Goal: Transaction & Acquisition: Subscribe to service/newsletter

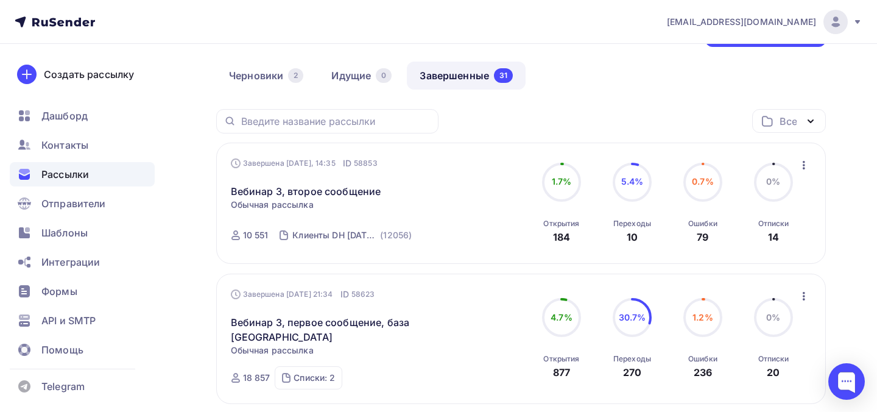
scroll to position [63, 0]
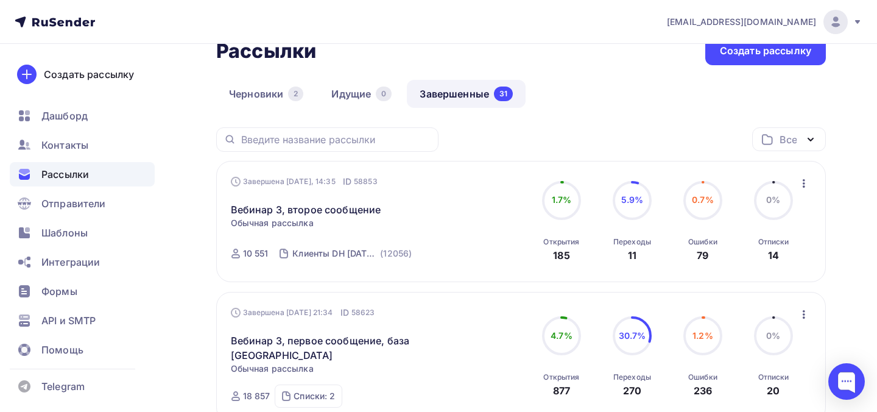
scroll to position [88, 0]
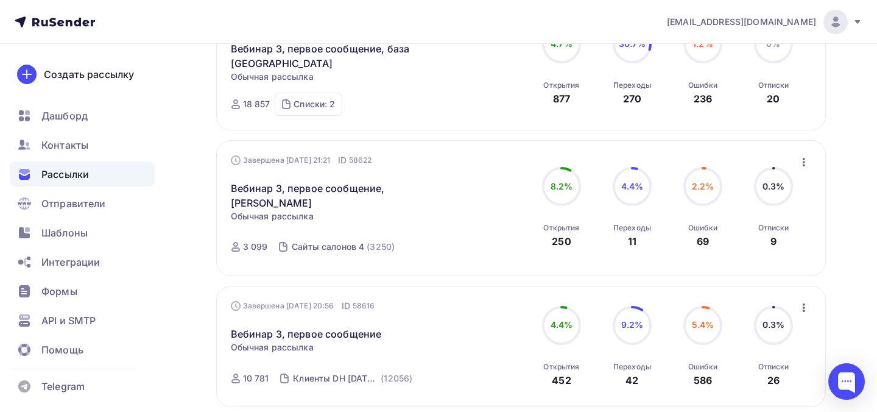
scroll to position [359, 0]
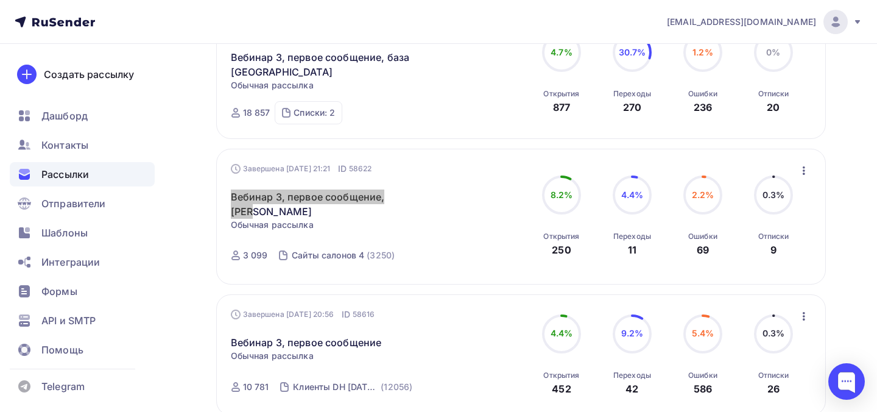
drag, startPoint x: 359, startPoint y: 197, endPoint x: 509, endPoint y: 34, distance: 221.4
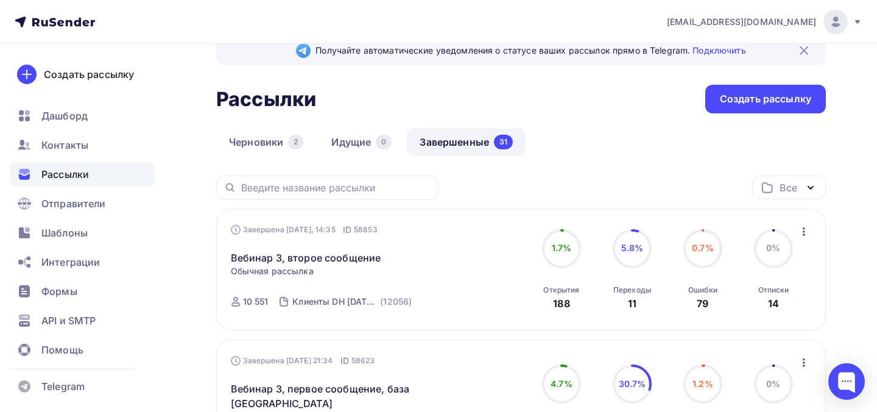
scroll to position [0, 0]
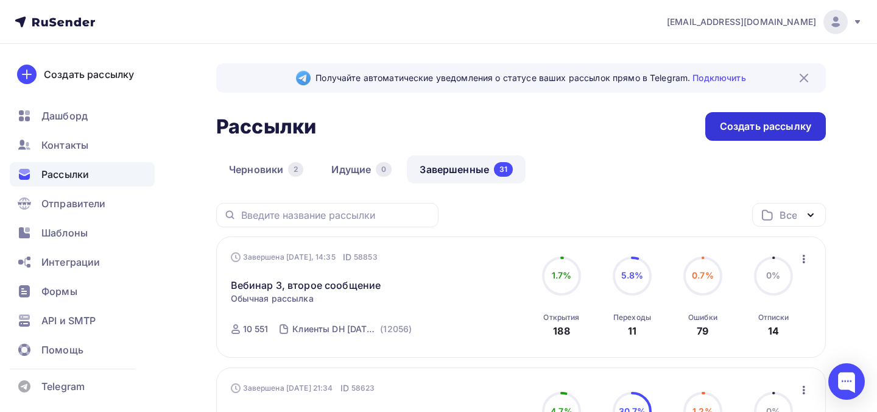
click at [763, 126] on div "Создать рассылку" at bounding box center [765, 126] width 91 height 14
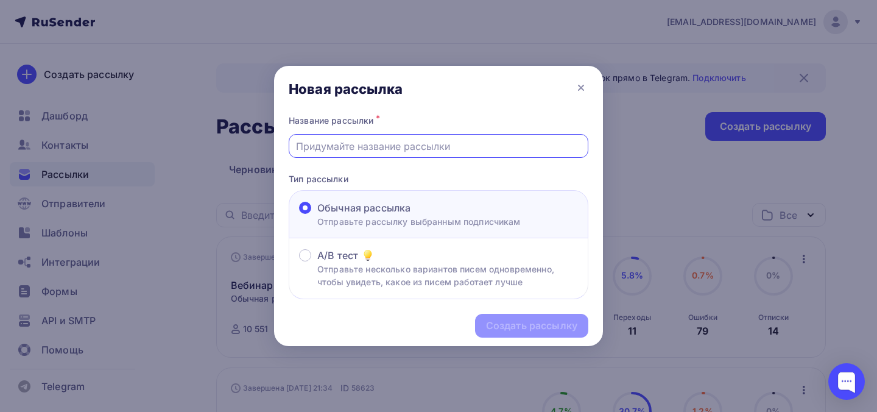
click at [420, 149] on input "text" at bounding box center [438, 146] width 285 height 15
paste input "Администратор не робот, но и не психолог. Что с этим делать?"
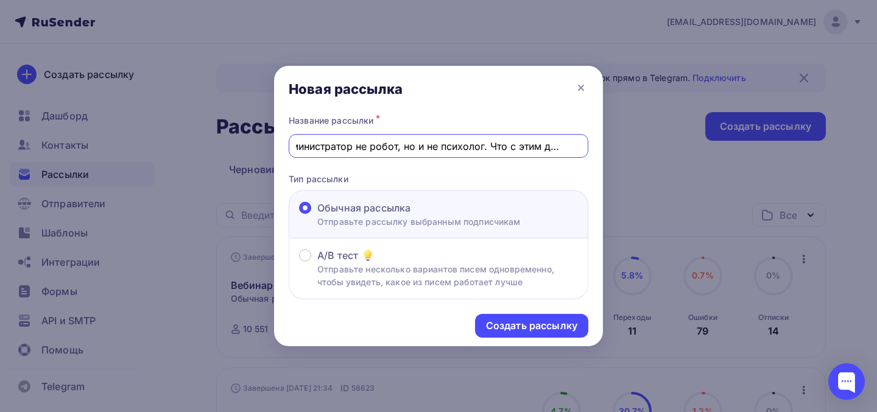
click at [420, 149] on input "Администратор не робот, но и не психолог. Что с этим делать?" at bounding box center [438, 146] width 285 height 15
type input "Администратор не робот, но и не психолог. Что с этим делать?"
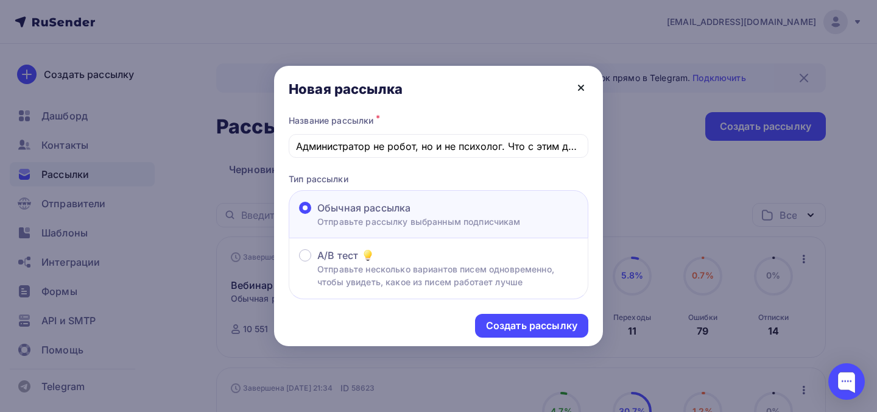
click at [584, 83] on icon at bounding box center [580, 87] width 15 height 15
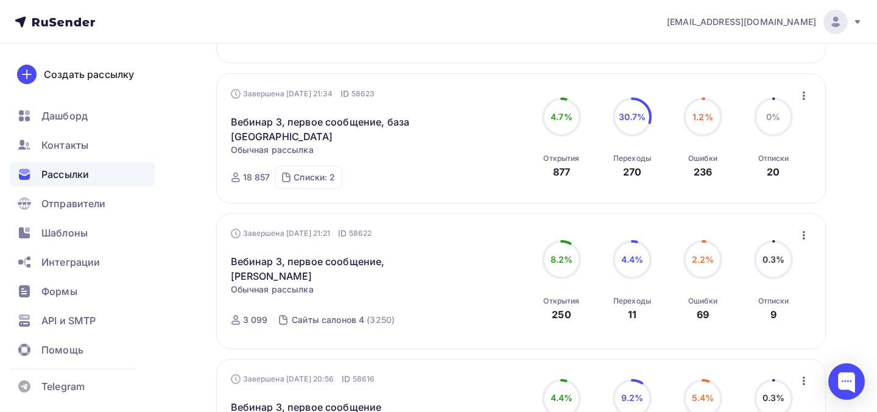
scroll to position [305, 0]
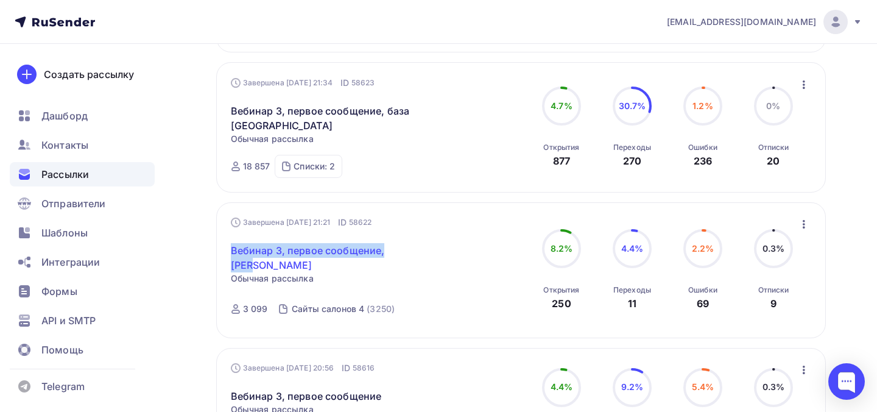
drag, startPoint x: 429, startPoint y: 254, endPoint x: 231, endPoint y: 254, distance: 197.8
click at [231, 254] on div "Вебинар 3, первое сообщение, Надя Статистика Обзор рассылки Копировать в новую …" at bounding box center [370, 250] width 278 height 44
copy link "Вебинар 3, первое сообщение, [PERSON_NAME]"
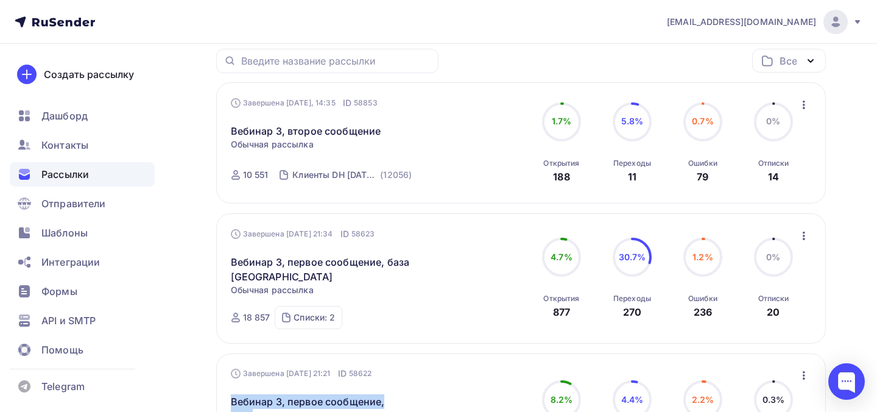
scroll to position [0, 0]
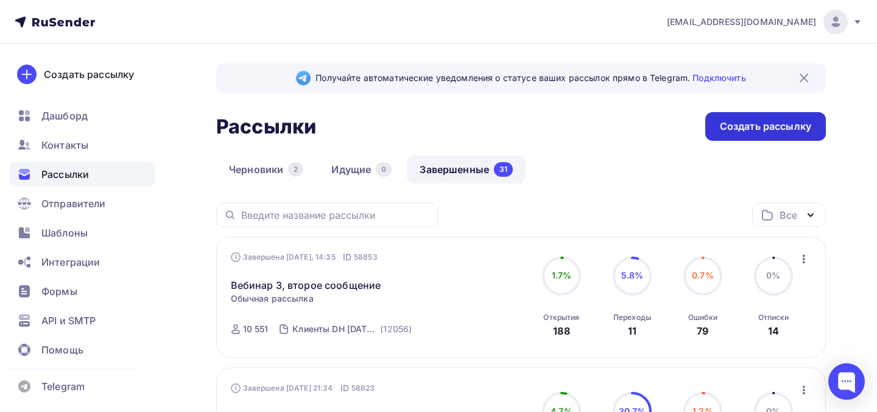
click at [717, 131] on div "Создать рассылку" at bounding box center [765, 126] width 121 height 29
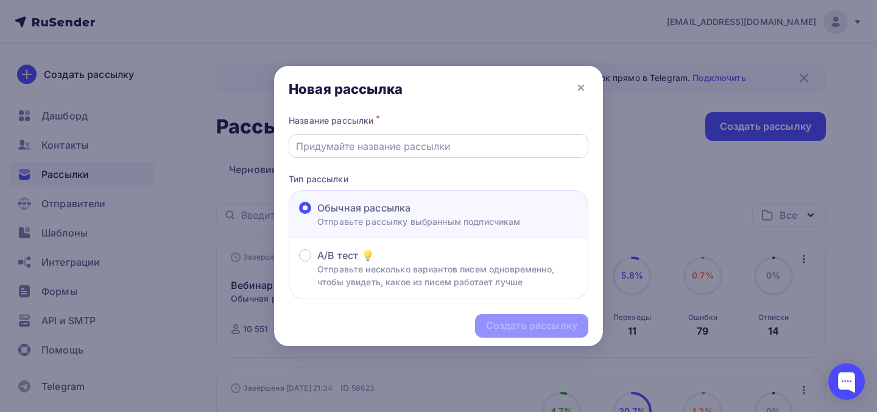
click at [427, 134] on div at bounding box center [438, 146] width 299 height 24
click at [443, 147] on input "text" at bounding box center [438, 146] width 285 height 15
paste input "Вебинар 3, первое сообщение, [PERSON_NAME]"
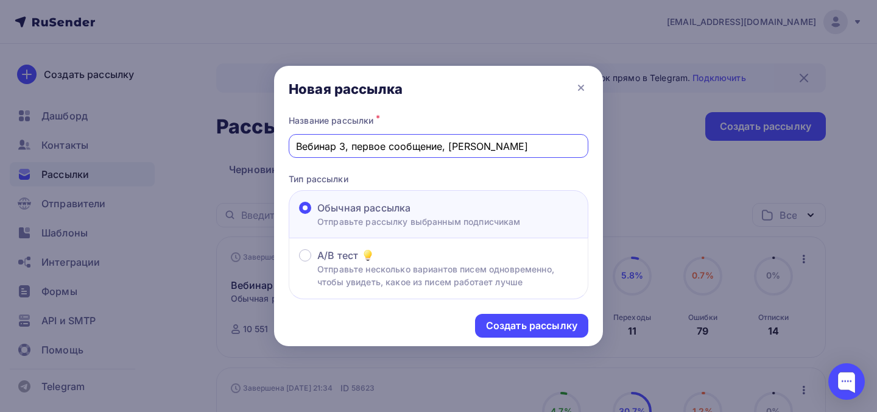
click at [369, 149] on input "Вебинар 3, первое сообщение, [PERSON_NAME]" at bounding box center [438, 146] width 285 height 15
type input "Вебинар 3, второе сообщение, [PERSON_NAME]"
click at [519, 317] on div "Создать рассылку" at bounding box center [531, 325] width 113 height 24
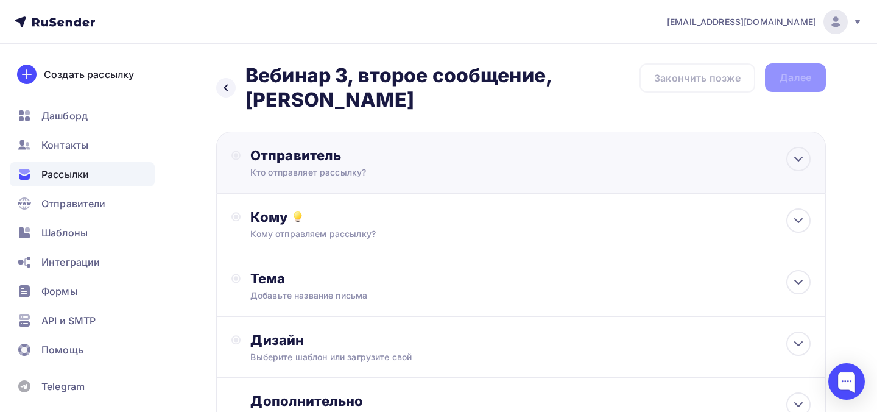
click at [334, 166] on div "Кто отправляет рассылку?" at bounding box center [368, 172] width 237 height 12
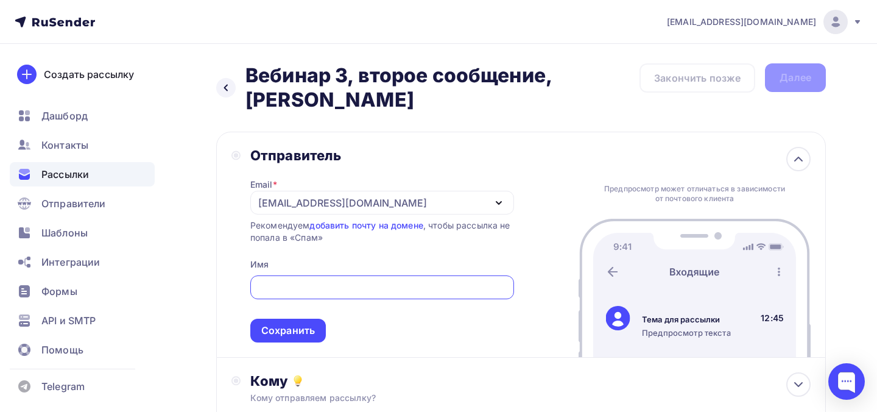
type input "В"
type input "Data Heroes"
click at [295, 323] on div "Сохранить" at bounding box center [288, 330] width 54 height 14
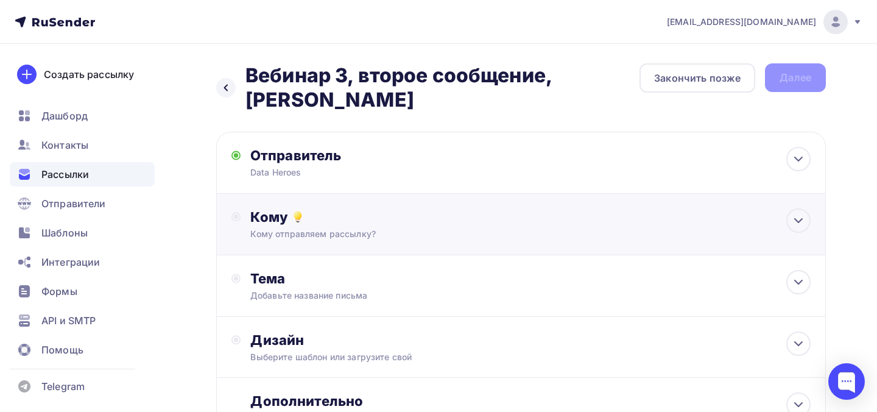
click at [305, 228] on div "Кому отправляем рассылку?" at bounding box center [502, 234] width 504 height 12
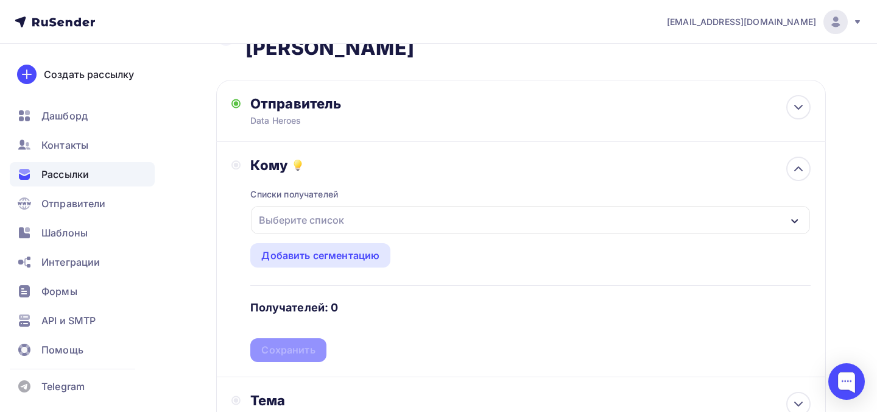
click at [306, 209] on div "Выберите список" at bounding box center [301, 220] width 95 height 22
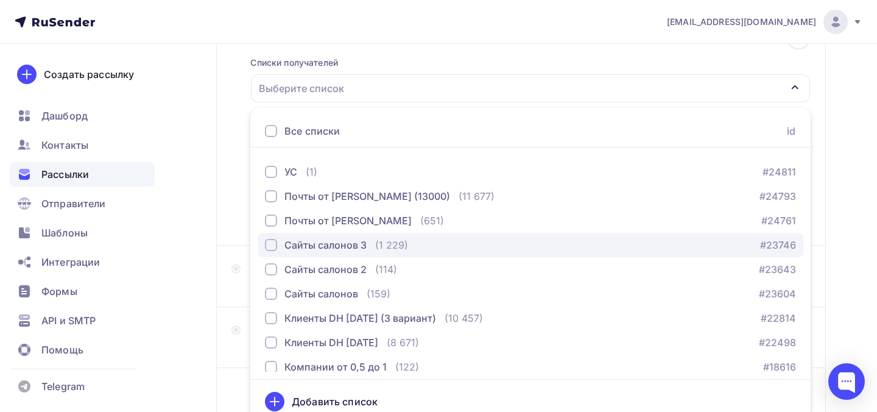
scroll to position [51, 0]
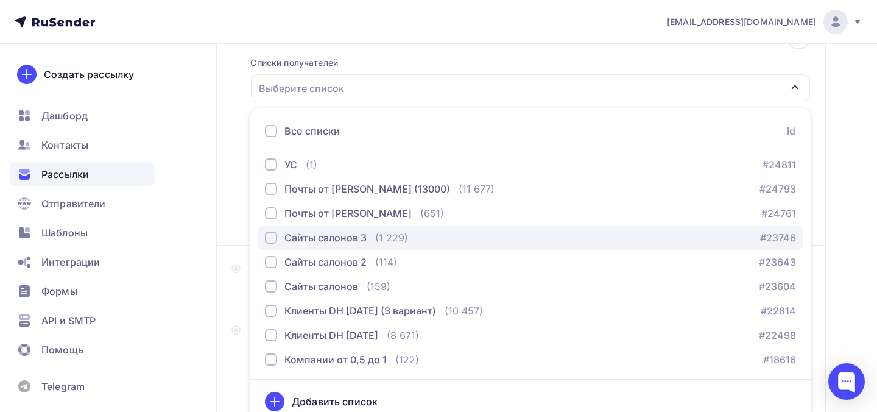
click at [307, 230] on div "Сайты салонов 3" at bounding box center [325, 237] width 82 height 15
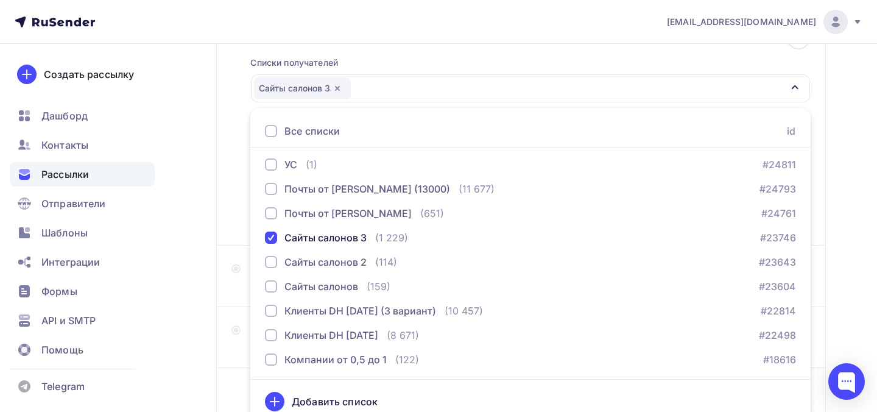
click at [236, 166] on div "Кому Списки получателей Сайты салонов 3 Все списки id Сайты салонов 4 (3 005) #…" at bounding box center [520, 127] width 579 height 205
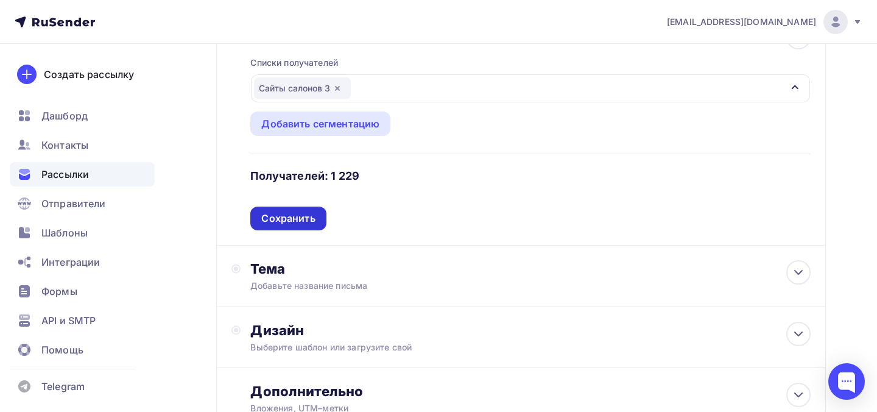
click at [296, 211] on div "Сохранить" at bounding box center [288, 218] width 54 height 14
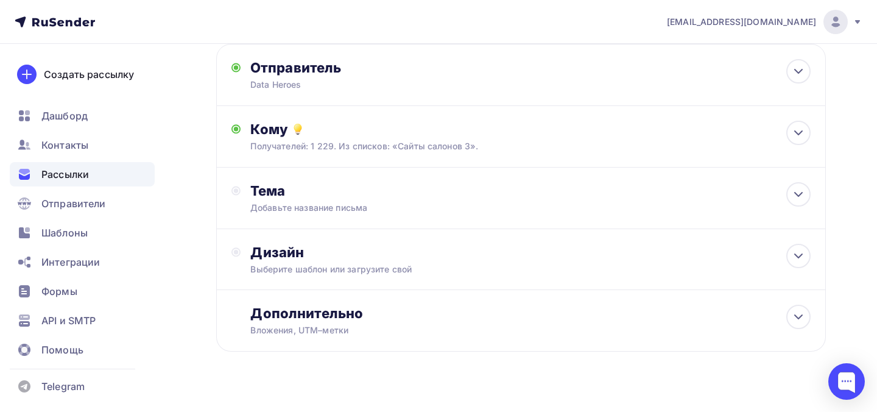
click at [297, 201] on div "Добавьте название письма" at bounding box center [358, 207] width 217 height 12
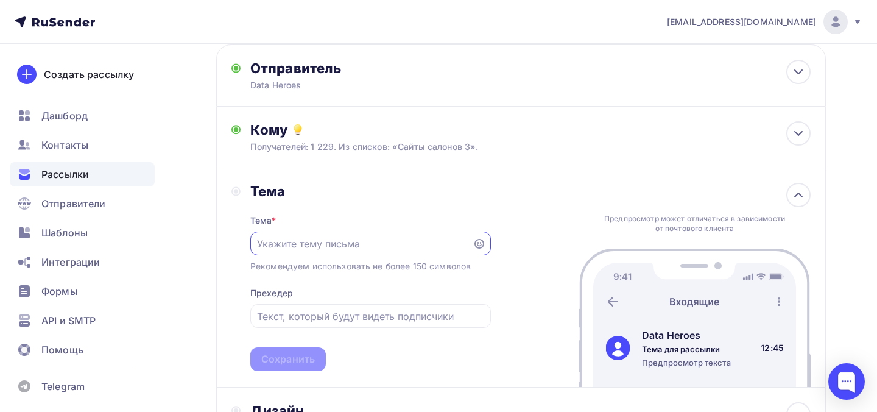
scroll to position [0, 0]
paste input "Администратор не робот, но и не психолог. Что с этим делать?"
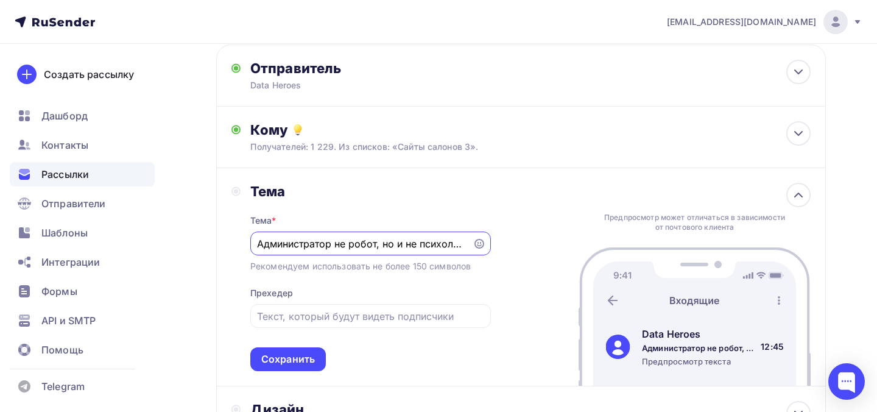
scroll to position [0, 96]
type input "Администратор не робот, но и не психолог. Что с этим делать?"
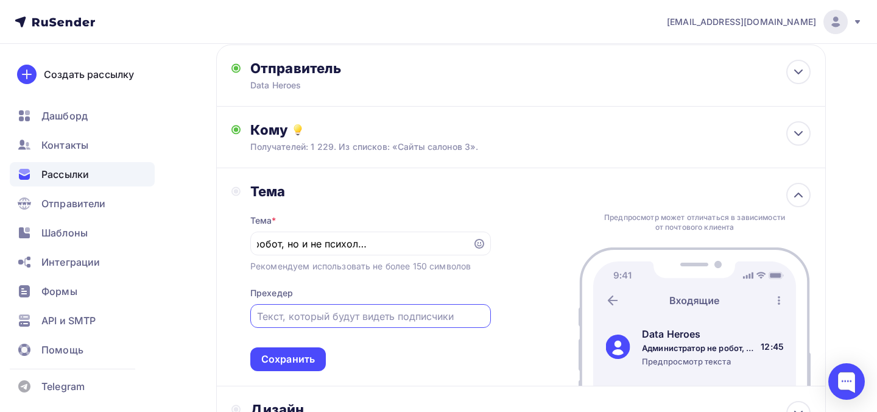
click at [333, 309] on input "text" at bounding box center [370, 316] width 226 height 15
click at [397, 309] on input "text" at bounding box center [370, 316] width 226 height 15
paste input "Ваш администратор не обязан быть звёздой продаж. Но он при этом первое звено ме…"
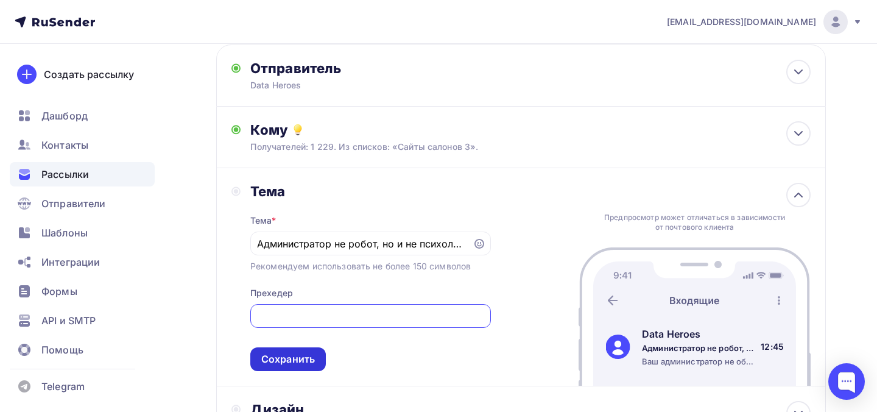
type input "Ваш администратор не обязан быть звёздой продаж. Но он при этом первое звено ме…"
click at [309, 352] on div "Сохранить" at bounding box center [288, 359] width 54 height 14
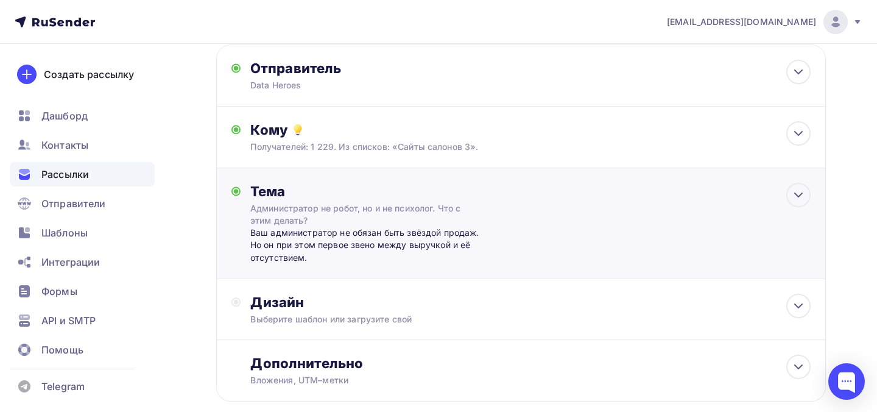
scroll to position [137, 0]
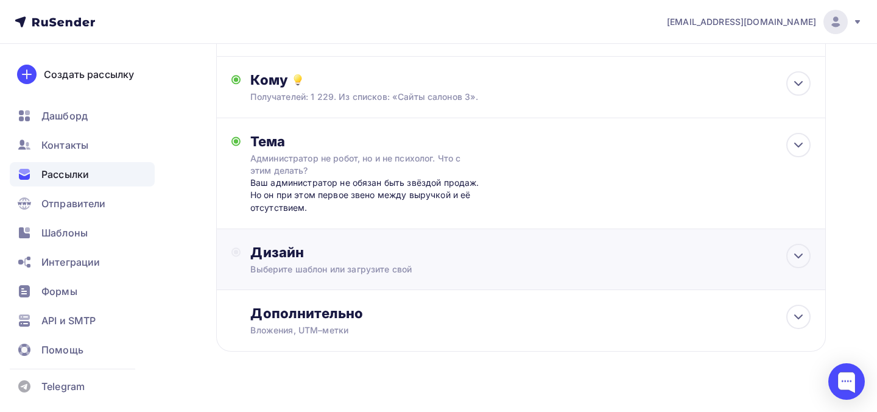
click at [327, 263] on div "Выберите шаблон или загрузите свой" at bounding box center [502, 269] width 504 height 12
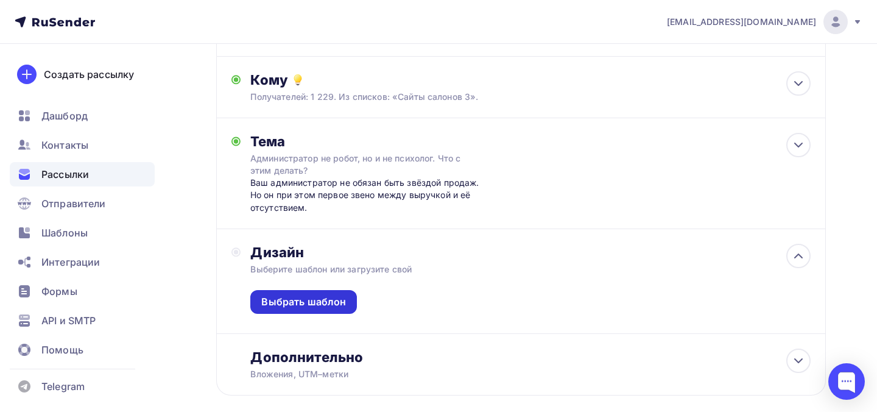
click at [320, 295] on div "Выбрать шаблон" at bounding box center [303, 302] width 85 height 14
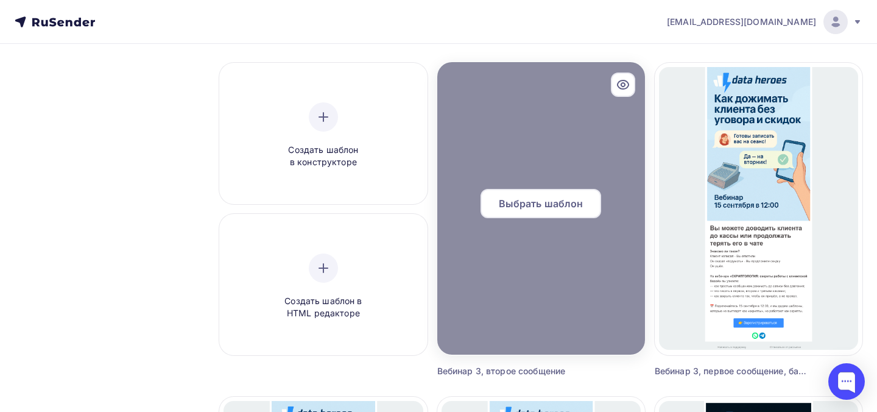
scroll to position [147, 0]
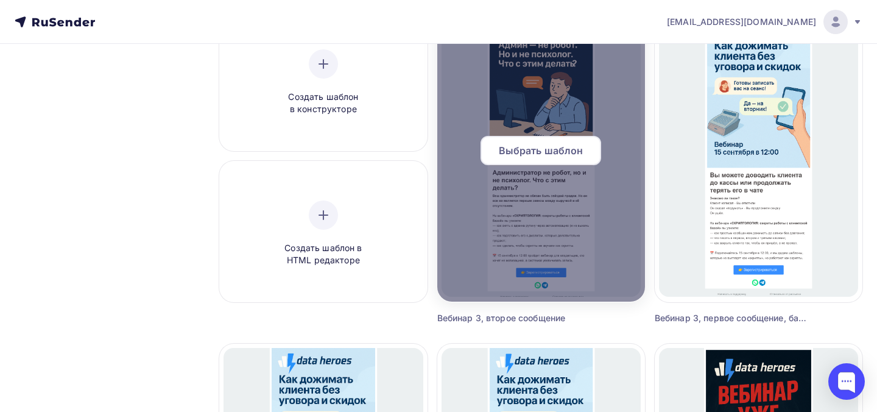
click at [556, 150] on span "Выбрать шаблон" at bounding box center [541, 150] width 85 height 15
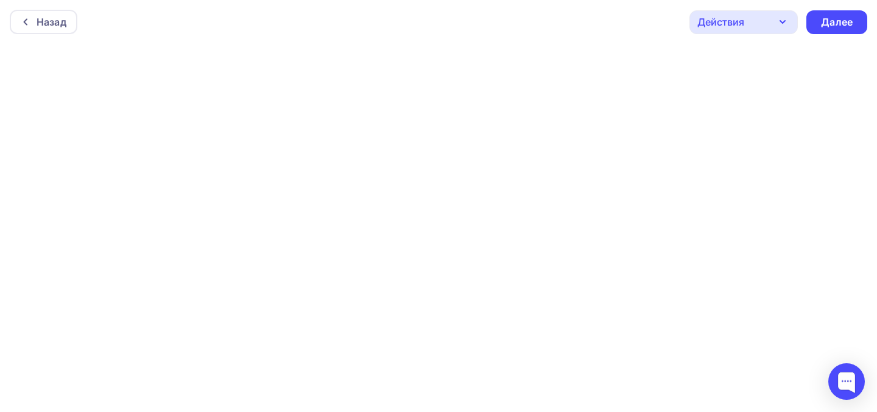
click at [847, 9] on div "Назад Действия Отправить тестовое письмо Предпросмотр Сохранить в Мои шаблоны В…" at bounding box center [438, 22] width 877 height 44
click at [841, 24] on div "Далее" at bounding box center [837, 22] width 32 height 14
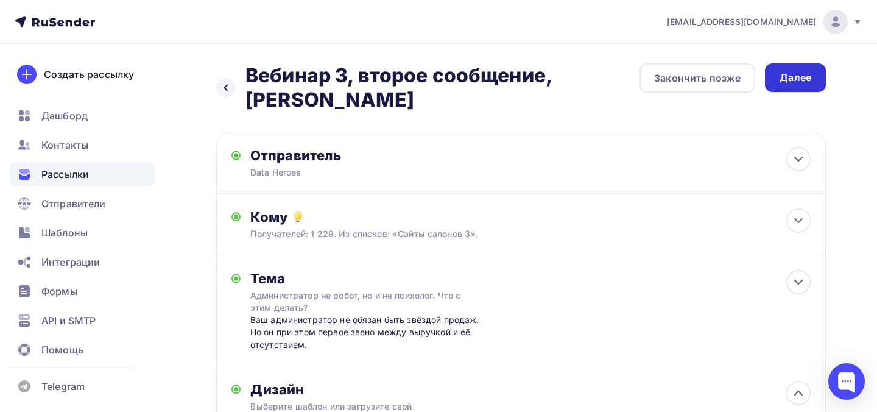
click at [786, 71] on div "Далее" at bounding box center [795, 78] width 32 height 14
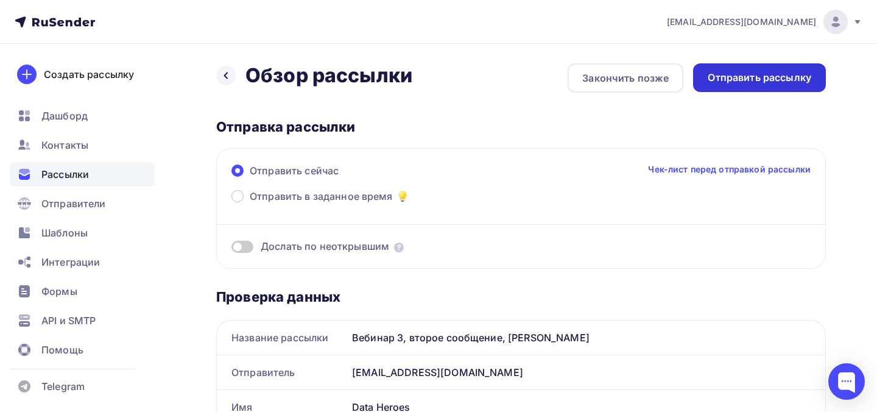
click at [762, 79] on div "Отправить рассылку" at bounding box center [758, 78] width 103 height 14
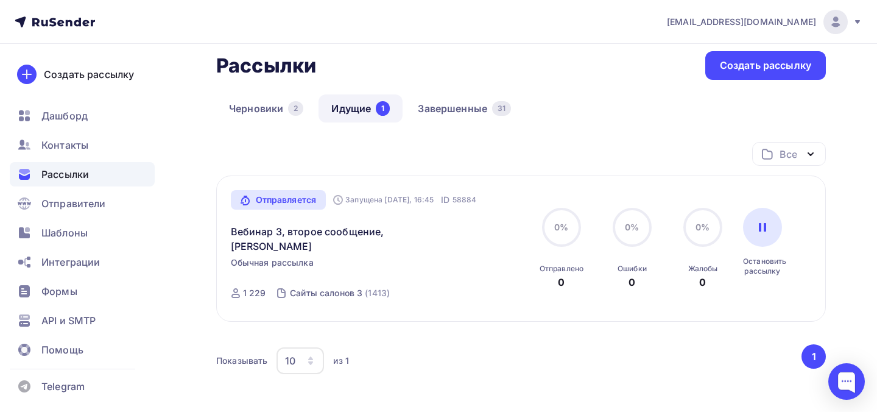
scroll to position [39, 0]
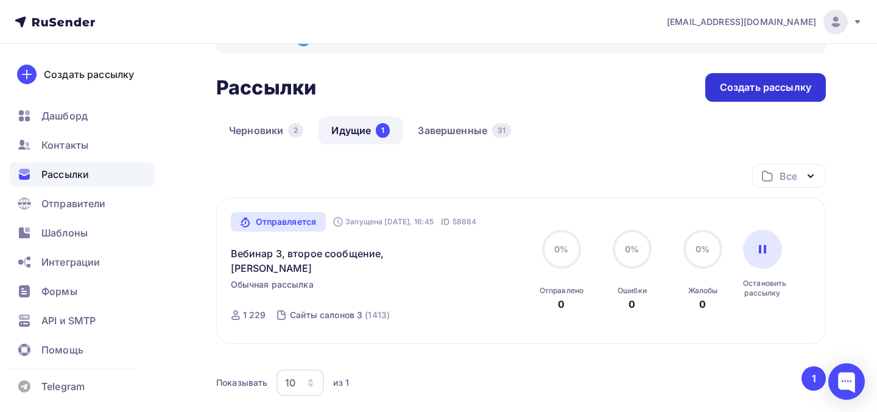
click at [740, 79] on div "Создать рассылку" at bounding box center [765, 87] width 121 height 29
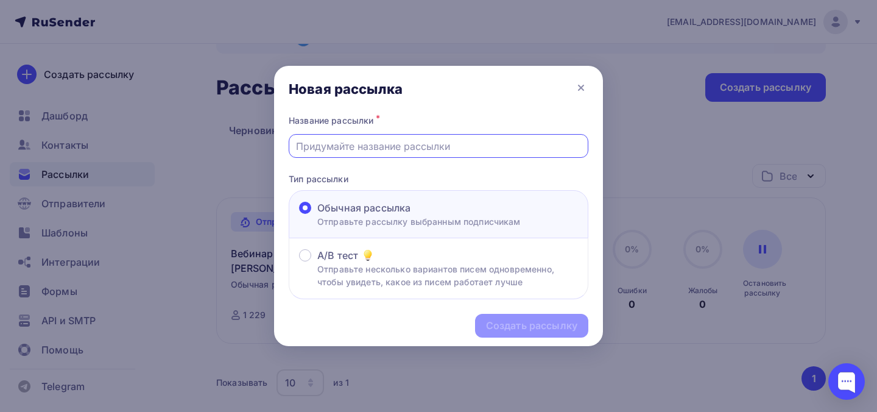
click at [406, 142] on input "text" at bounding box center [438, 146] width 285 height 15
paste input "Вебинар 3, первое сообщение, база [GEOGRAPHIC_DATA]"
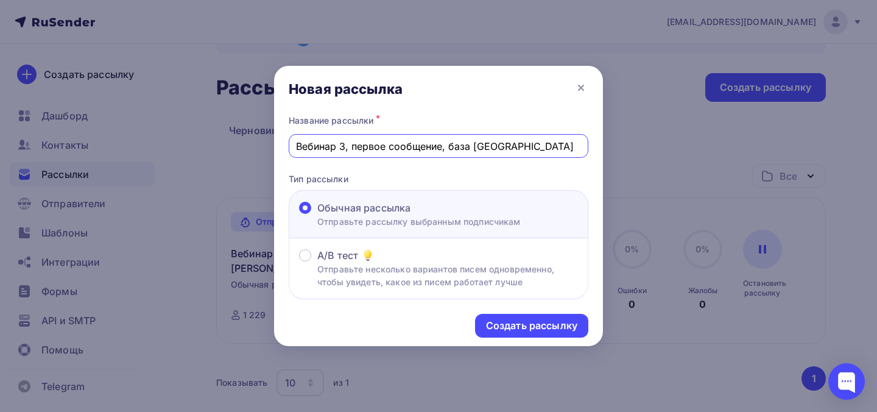
click at [368, 147] on input "Вебинар 3, первое сообщение, база [GEOGRAPHIC_DATA]" at bounding box center [438, 146] width 285 height 15
type input "Вебинар 3, второе сообщение, база [PERSON_NAME]"
click at [508, 320] on div "Создать рассылку" at bounding box center [531, 325] width 91 height 14
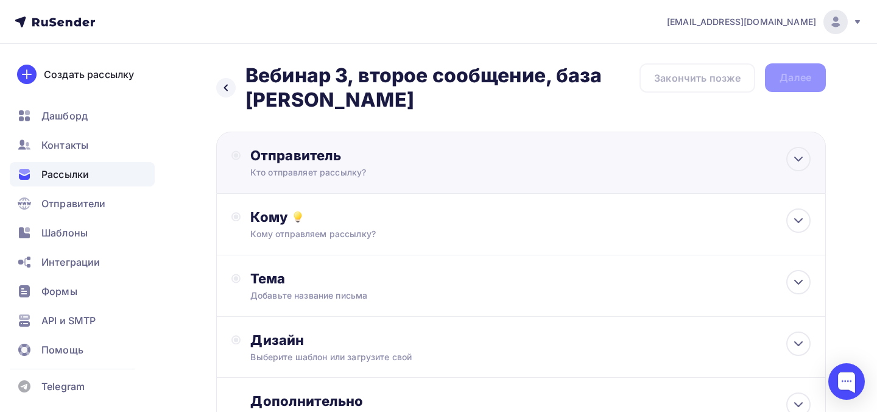
click at [414, 176] on div "Кто отправляет рассылку?" at bounding box center [368, 172] width 237 height 12
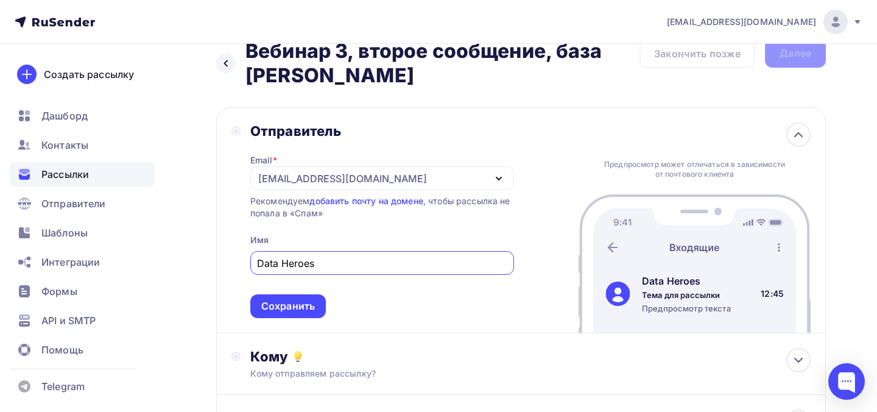
scroll to position [46, 0]
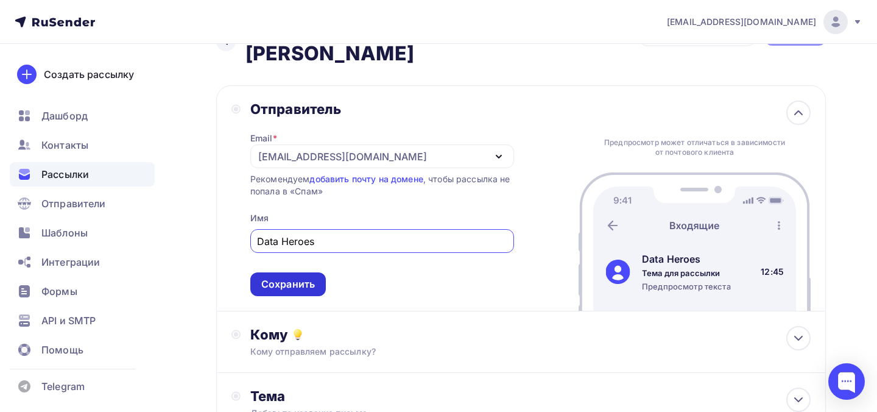
type input "Data Heroes"
click at [308, 275] on div "Сохранить" at bounding box center [287, 284] width 75 height 24
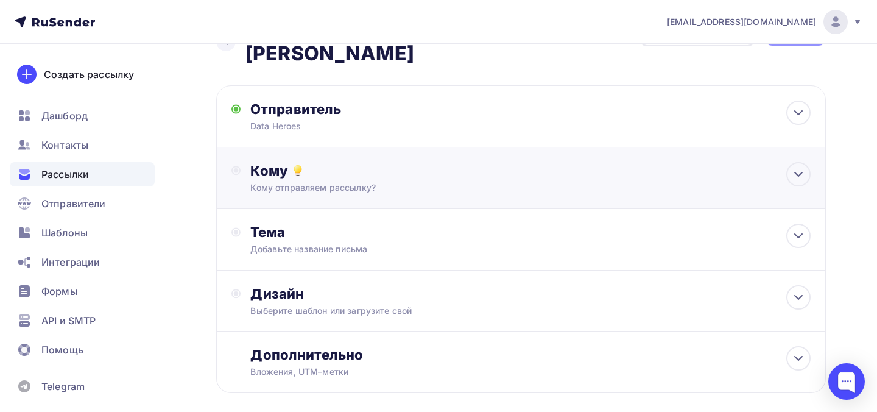
click at [317, 187] on div "Кому отправляем рассылку?" at bounding box center [502, 187] width 504 height 12
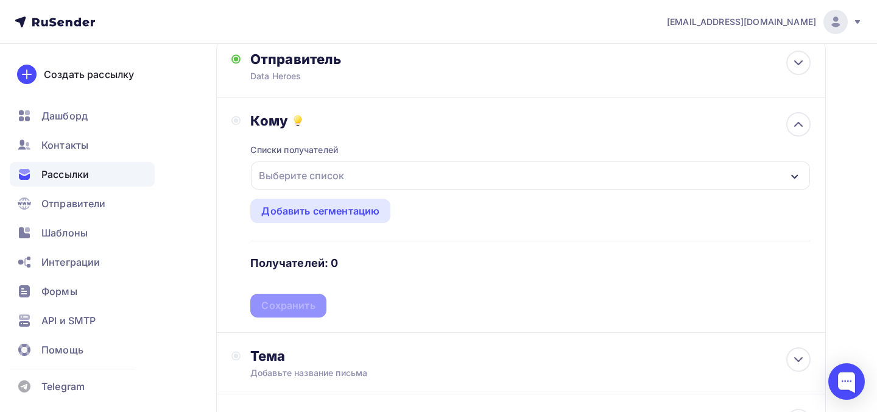
click at [319, 169] on div "Выберите список" at bounding box center [301, 175] width 95 height 22
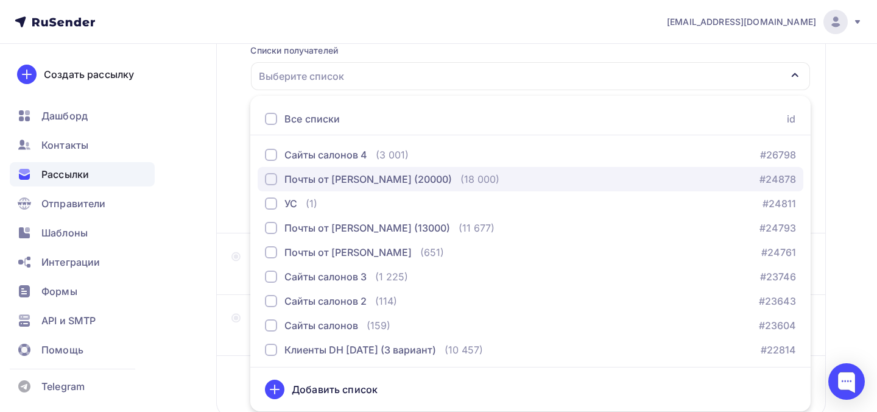
click at [329, 183] on div "Почты от [PERSON_NAME] (20000)" at bounding box center [367, 179] width 167 height 15
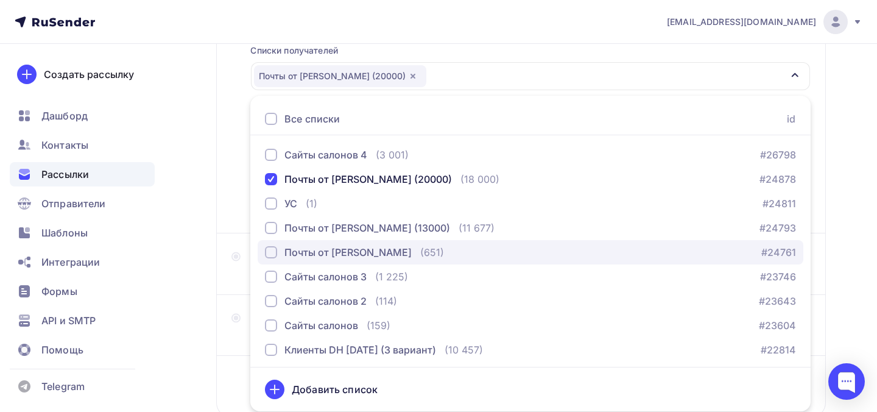
click at [337, 254] on div "Почты от [PERSON_NAME]" at bounding box center [347, 252] width 127 height 15
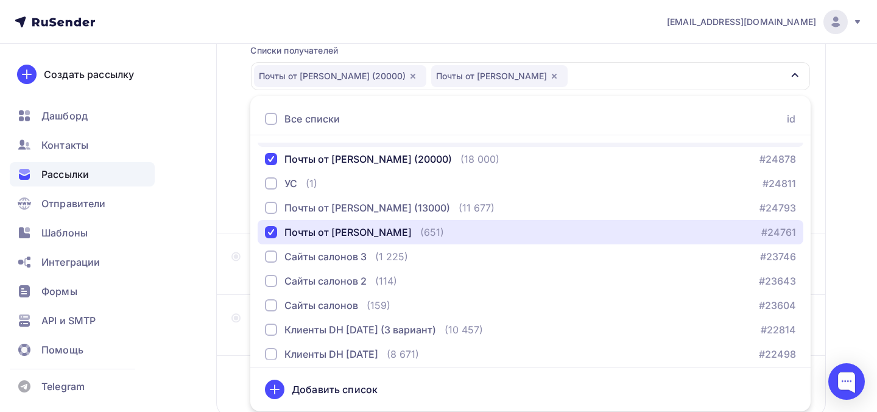
scroll to position [0, 0]
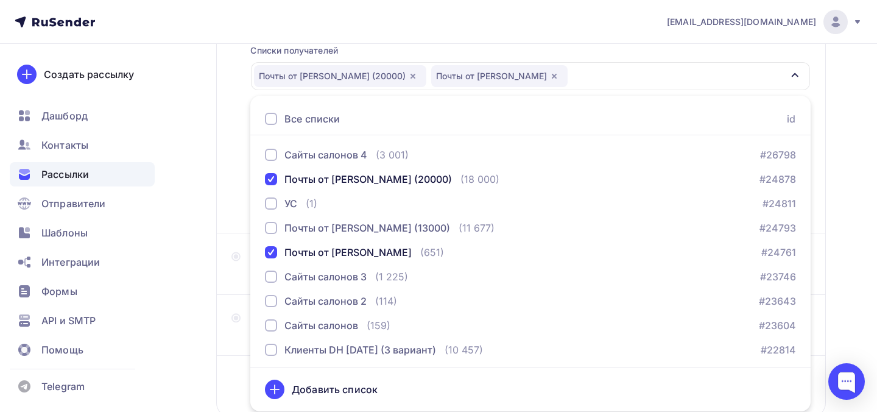
click at [233, 206] on div "Кому Списки получателей Почты от Теймурова (20000) Почты от Теймурова Все списк…" at bounding box center [520, 115] width 579 height 205
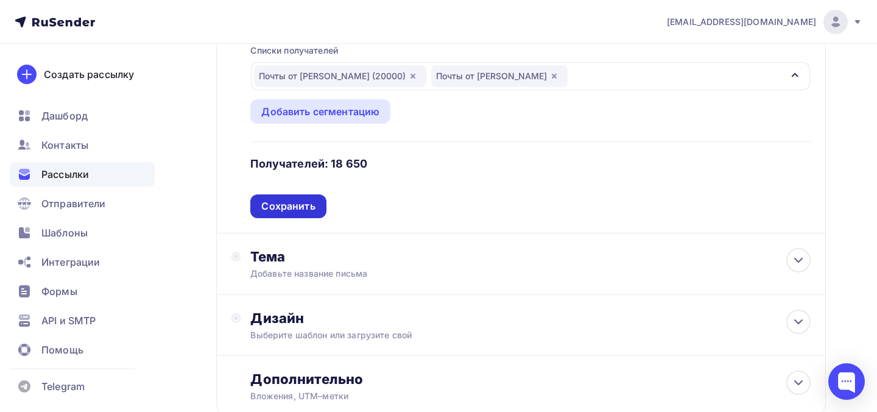
click at [282, 210] on div "Сохранить" at bounding box center [288, 206] width 54 height 14
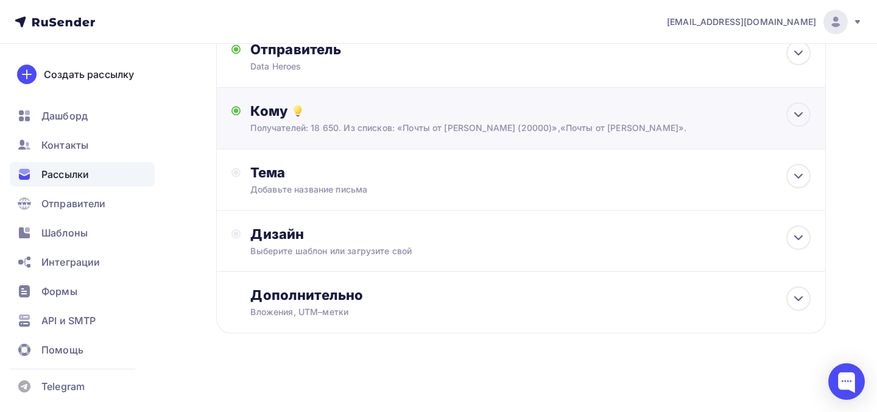
scroll to position [107, 0]
click at [302, 193] on div "Добавьте название письма" at bounding box center [358, 189] width 217 height 12
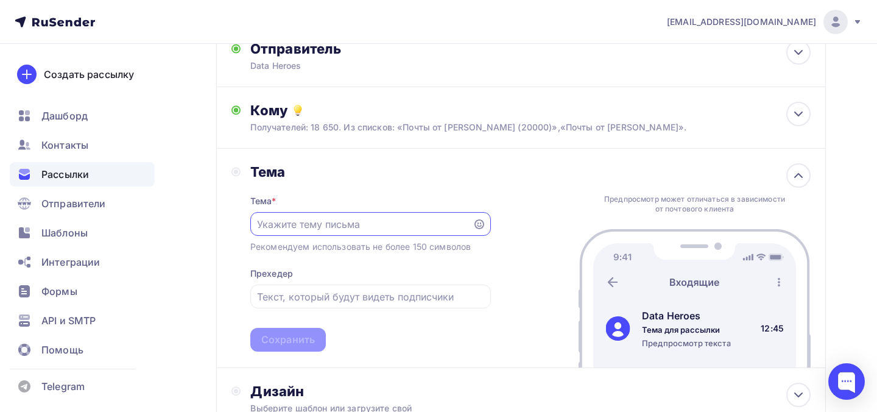
scroll to position [0, 0]
click at [274, 300] on input "text" at bounding box center [370, 296] width 226 height 15
paste input "Ваш администратор не обязан быть звёздой продаж. Но он при этом первое звено ме…"
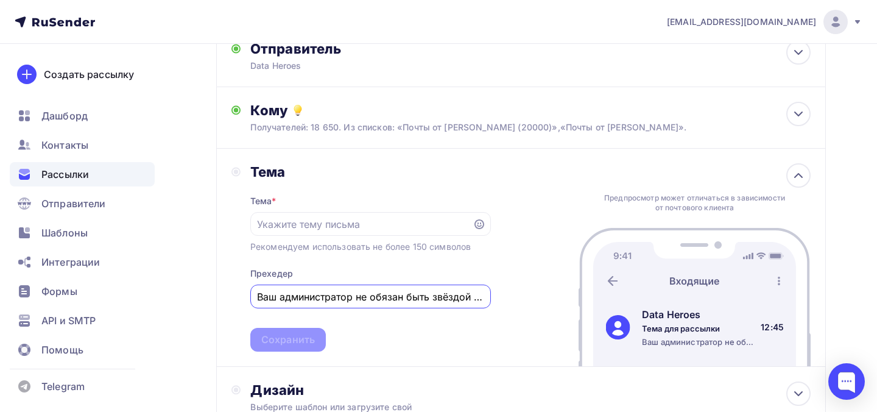
scroll to position [0, 346]
type input "Ваш администратор не обязан быть звёздой продаж. Но он при этом первое звено ме…"
click at [298, 229] on input "text" at bounding box center [361, 224] width 208 height 15
paste input "Администратор не робот, но и не психолог. Что с этим делать?"
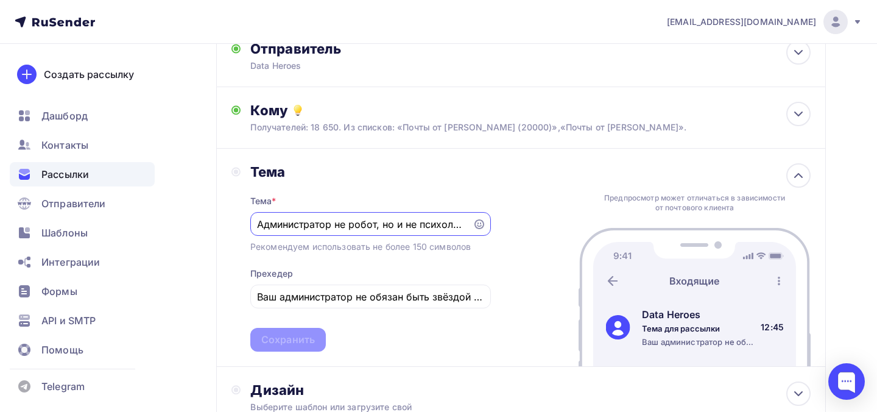
scroll to position [0, 96]
type input "Администратор не робот, но и не психолог. Что с этим делать?"
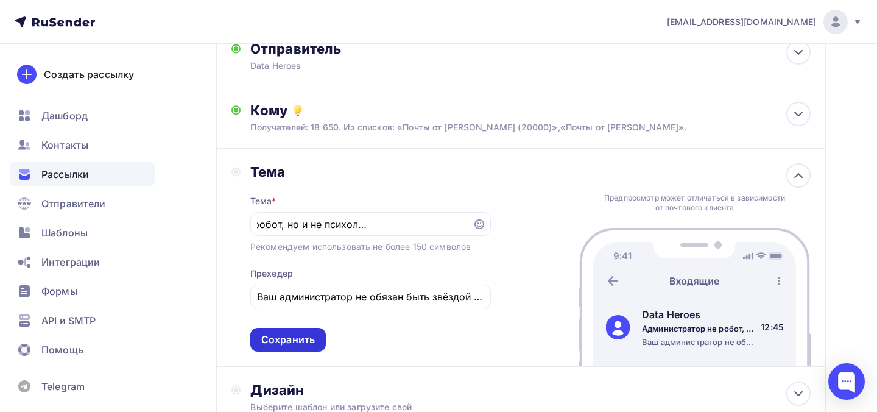
click at [283, 346] on div "Сохранить" at bounding box center [288, 339] width 54 height 14
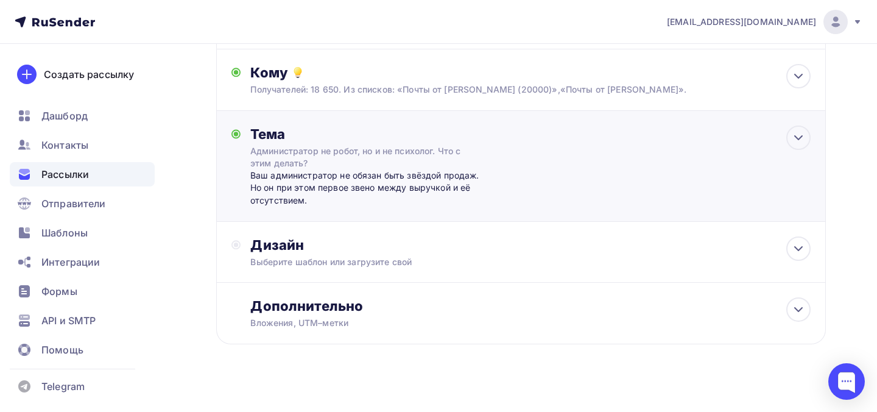
scroll to position [156, 0]
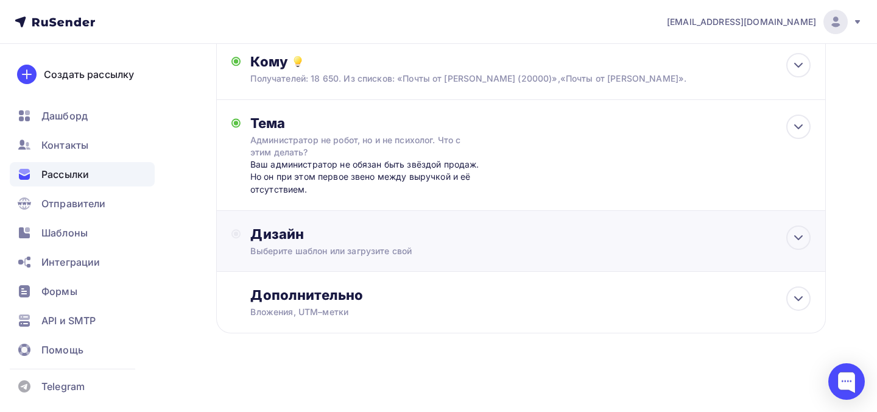
click at [298, 260] on div "Дизайн Выберите шаблон или загрузите свой" at bounding box center [520, 248] width 579 height 46
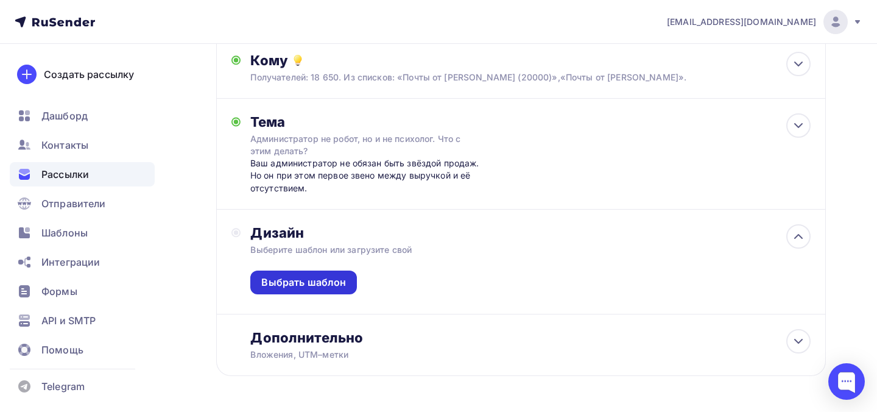
click at [304, 281] on div "Выбрать шаблон" at bounding box center [303, 282] width 85 height 14
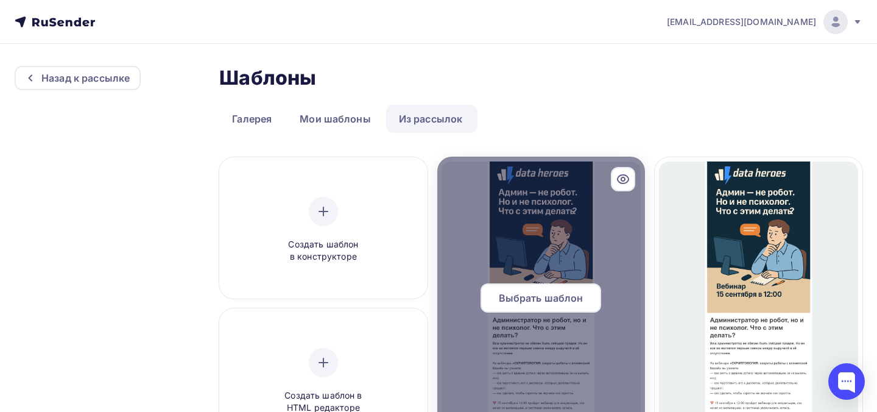
click at [526, 296] on span "Выбрать шаблон" at bounding box center [541, 297] width 85 height 15
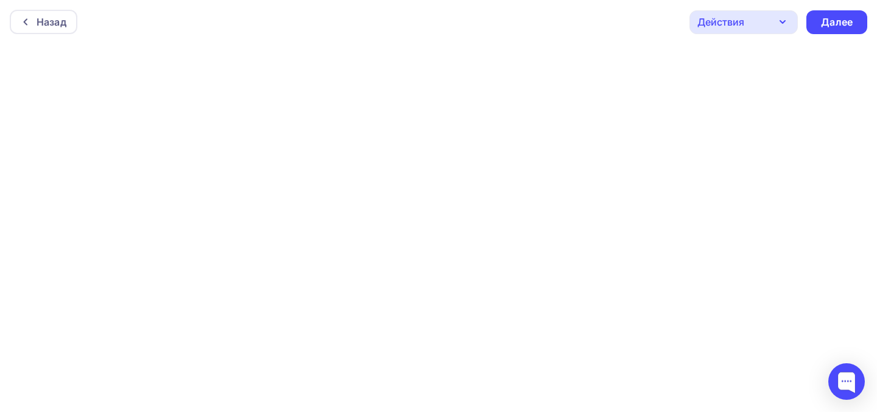
scroll to position [3, 0]
click at [839, 16] on div "Далее" at bounding box center [837, 19] width 32 height 14
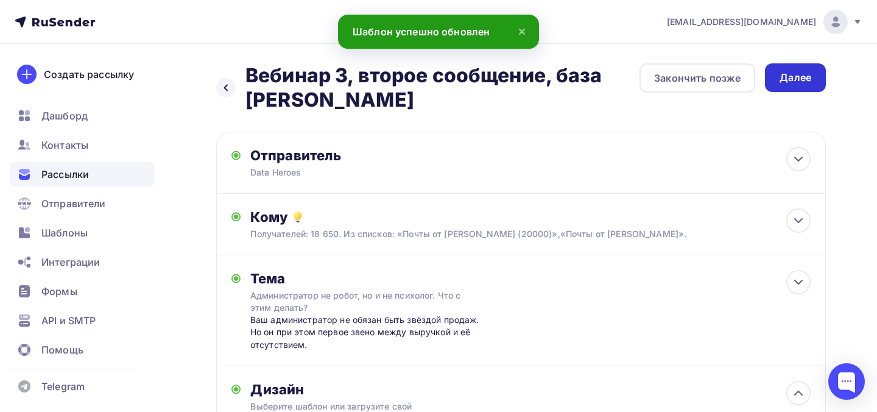
click at [779, 85] on div "Далее" at bounding box center [795, 77] width 61 height 29
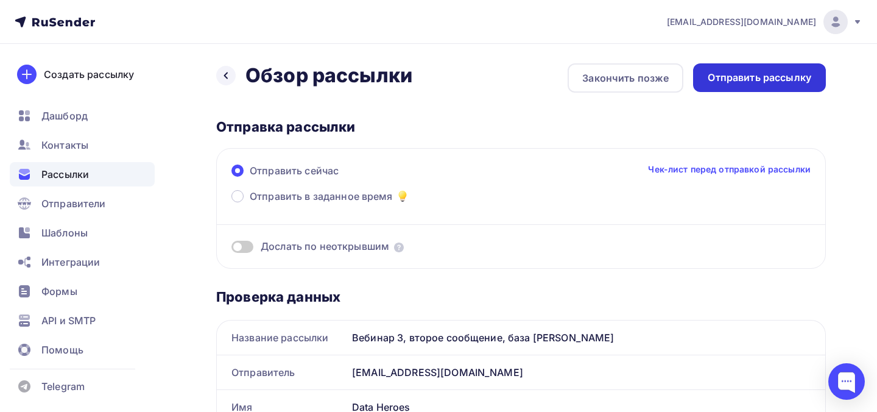
click at [716, 84] on div "Отправить рассылку" at bounding box center [758, 78] width 103 height 14
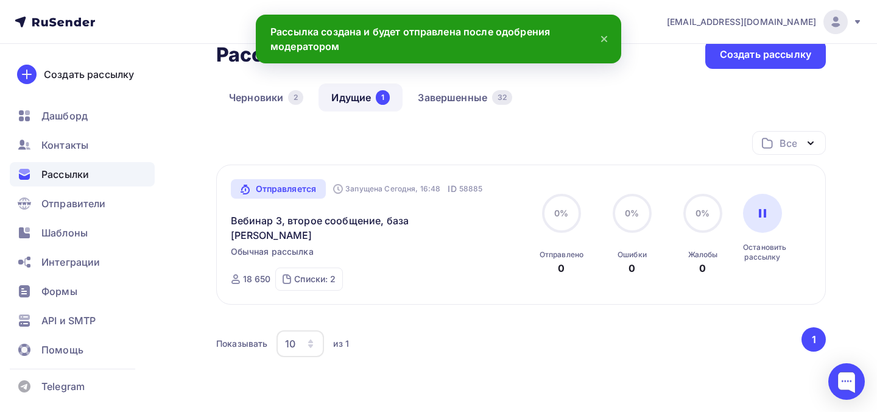
scroll to position [54, 0]
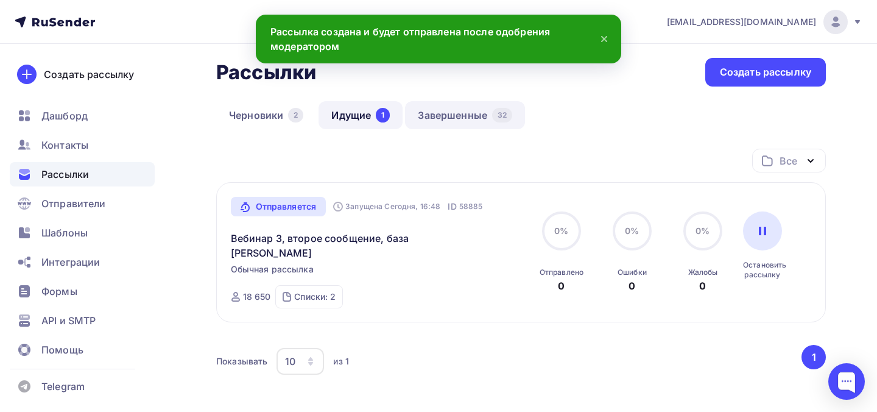
click at [444, 120] on link "Завершенные 32" at bounding box center [465, 115] width 120 height 28
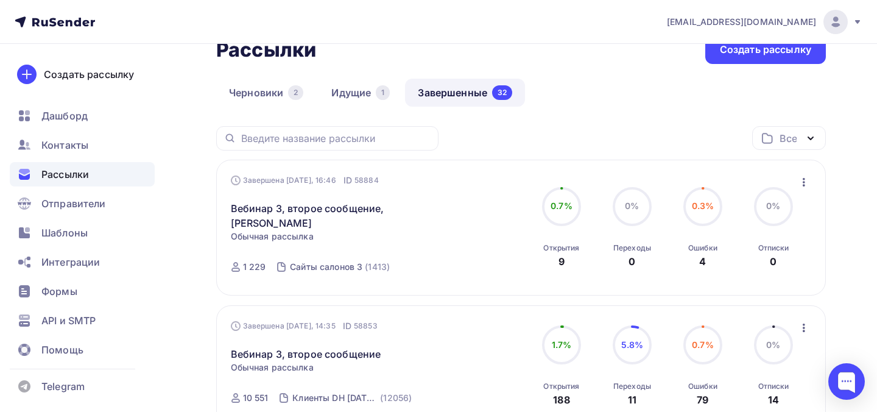
scroll to position [49, 0]
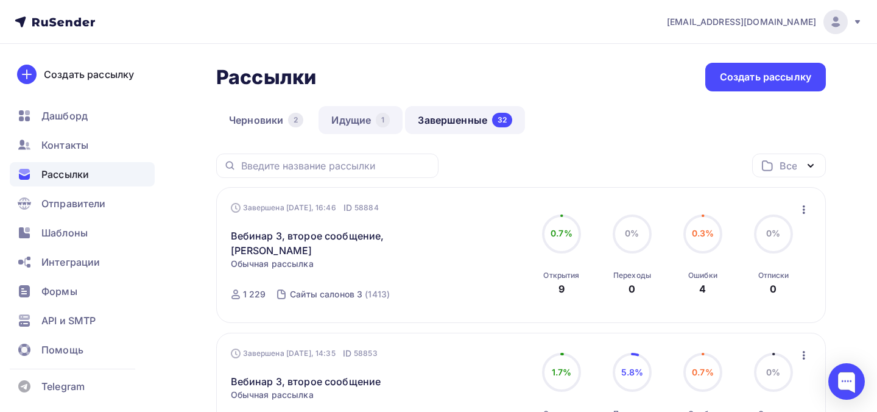
click at [385, 127] on link "Идущие 1" at bounding box center [360, 120] width 84 height 28
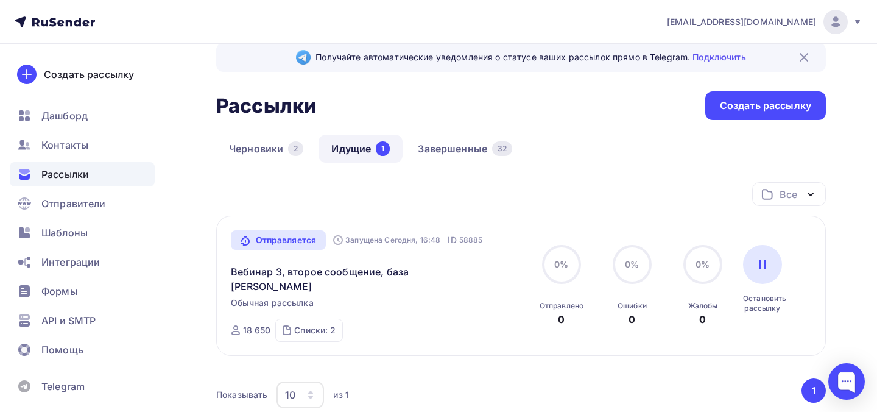
scroll to position [24, 0]
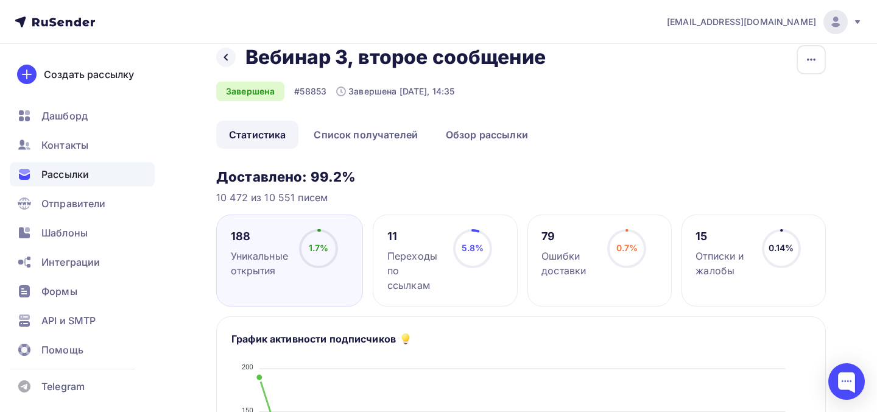
scroll to position [34, 0]
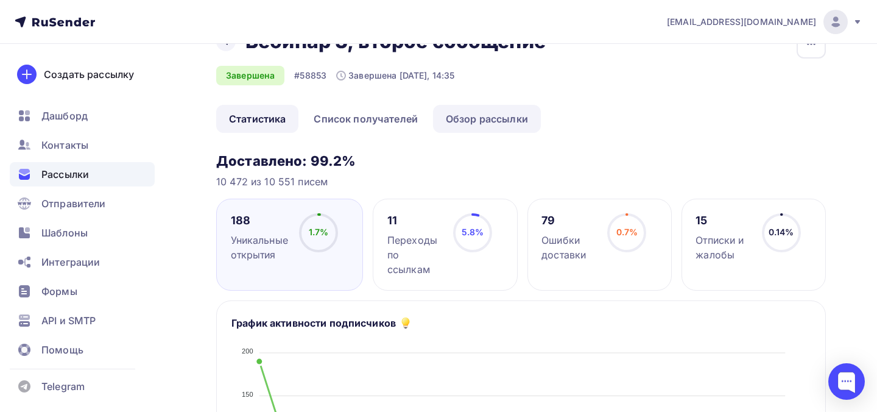
click at [480, 120] on link "Обзор рассылки" at bounding box center [487, 119] width 108 height 28
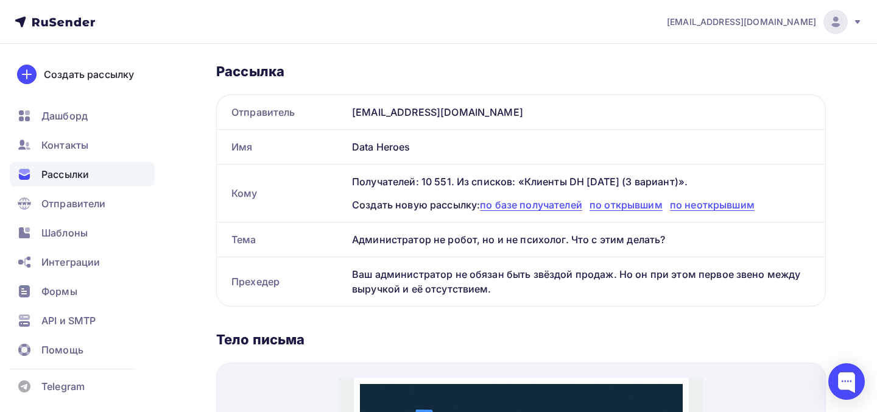
scroll to position [155, 0]
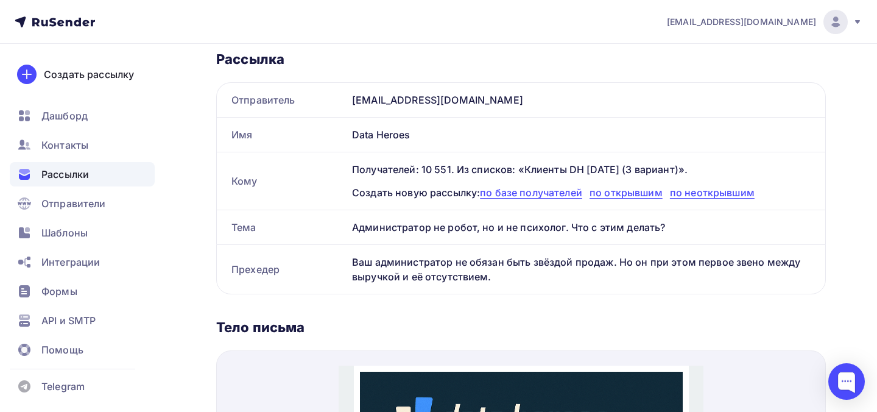
click at [426, 226] on div "Администратор не робот, но и не психолог. Что с этим делать?" at bounding box center [586, 227] width 478 height 34
copy div "Администратор не робот, но и не психолог. Что с этим делать?"
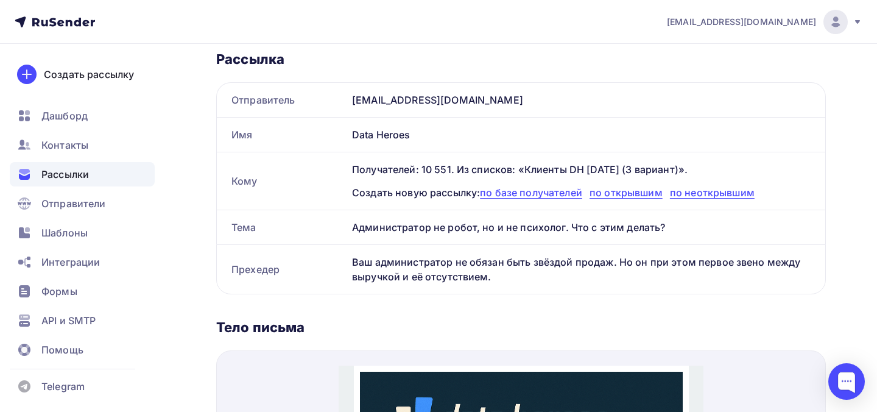
click at [398, 269] on div "Ваш администратор не обязан быть звёздой продаж. Но он при этом первое звено ме…" at bounding box center [586, 269] width 478 height 49
click at [398, 268] on div "Ваш администратор не обязан быть звёздой продаж. Но он при этом первое звено ме…" at bounding box center [586, 269] width 478 height 49
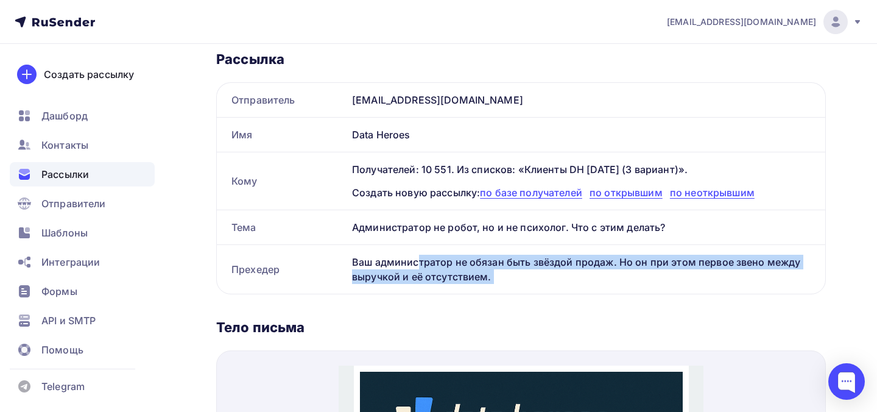
click at [398, 268] on div "Ваш администратор не обязан быть звёздой продаж. Но он при этом первое звено ме…" at bounding box center [586, 269] width 478 height 49
copy div "Ваш администратор не обязан быть звёздой продаж. Но он при этом первое звено ме…"
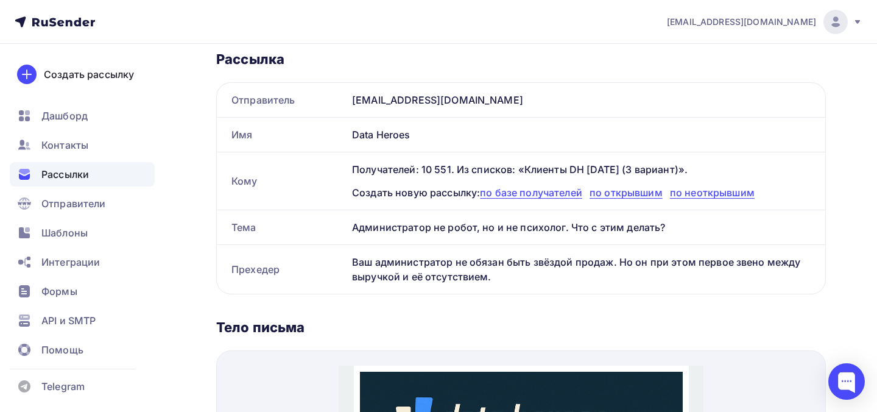
click at [420, 222] on div "Администратор не робот, но и не психолог. Что с этим делать?" at bounding box center [586, 227] width 478 height 34
click at [421, 222] on div "Администратор не робот, но и не психолог. Что с этим делать?" at bounding box center [586, 227] width 478 height 34
copy div "Администратор не робот, но и не психолог. Что с этим делать?"
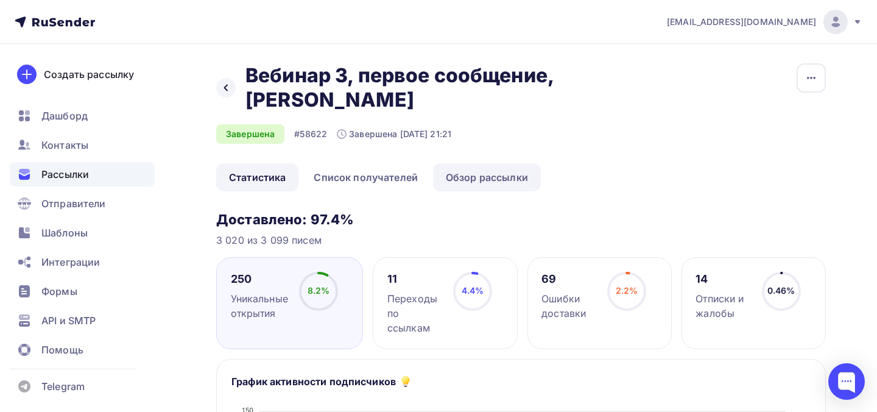
click at [521, 163] on link "Обзор рассылки" at bounding box center [487, 177] width 108 height 28
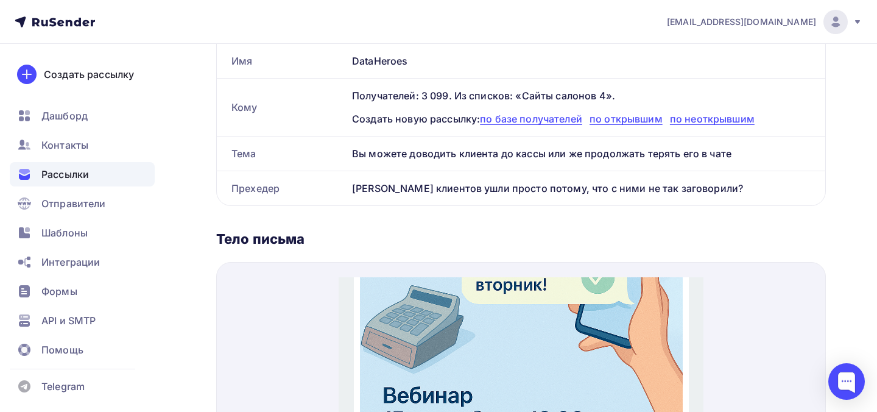
scroll to position [392, 0]
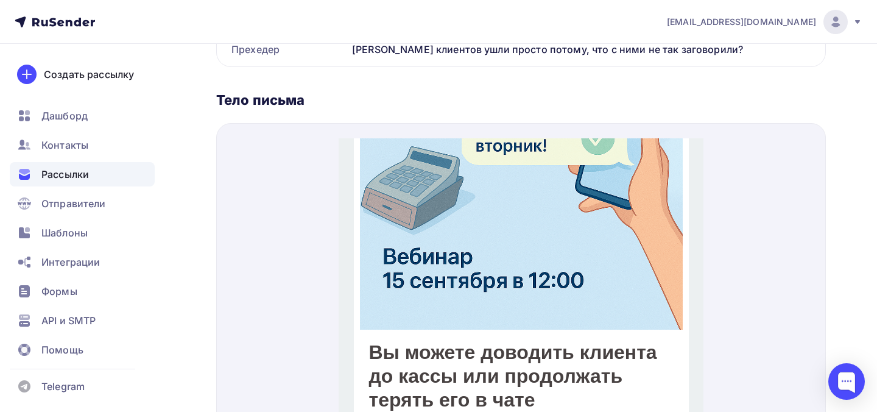
click at [500, 211] on img at bounding box center [520, 73] width 323 height 484
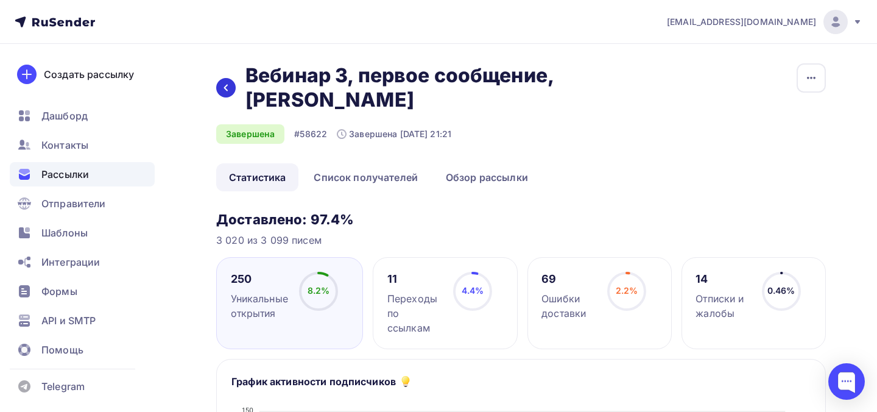
click at [224, 83] on icon at bounding box center [226, 88] width 10 height 10
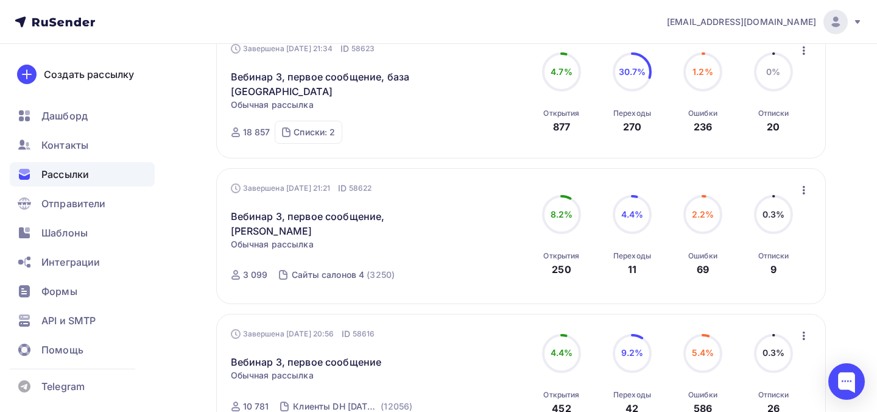
scroll to position [256, 0]
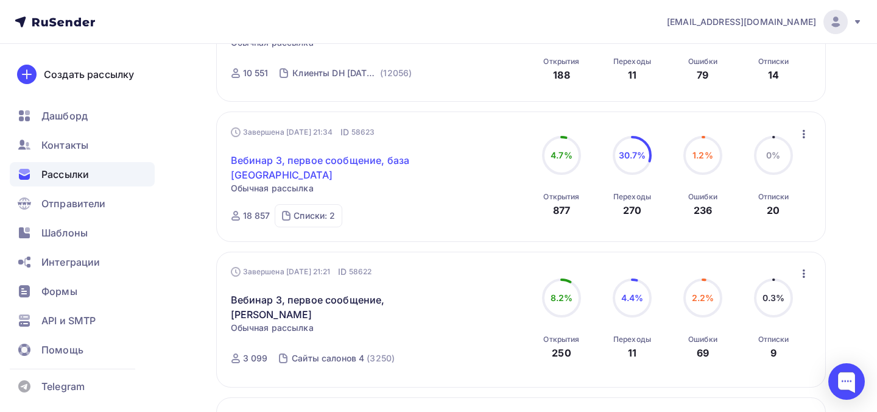
click at [360, 163] on link "Вебинар 3, первое сообщение, база [GEOGRAPHIC_DATA]" at bounding box center [335, 167] width 209 height 29
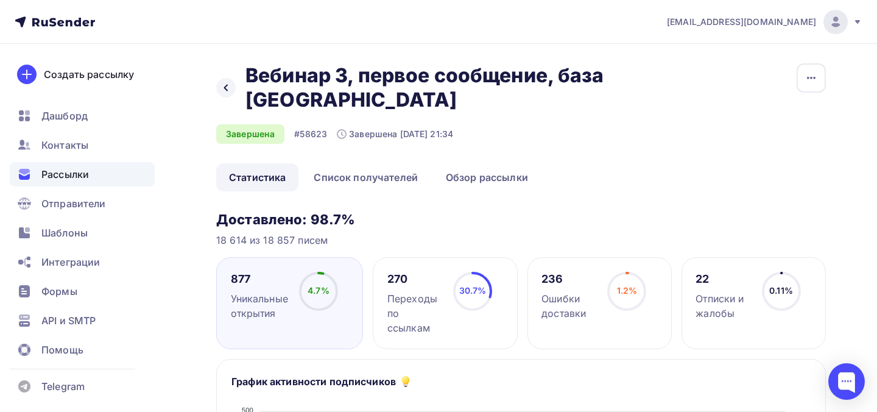
drag, startPoint x: 318, startPoint y: 103, endPoint x: 250, endPoint y: 74, distance: 73.6
click at [251, 74] on h2 "Вебинар 3, первое сообщение, база [GEOGRAPHIC_DATA]" at bounding box center [429, 87] width 368 height 49
copy h2 "Вебинар 3, первое сообщение, база [GEOGRAPHIC_DATA]"
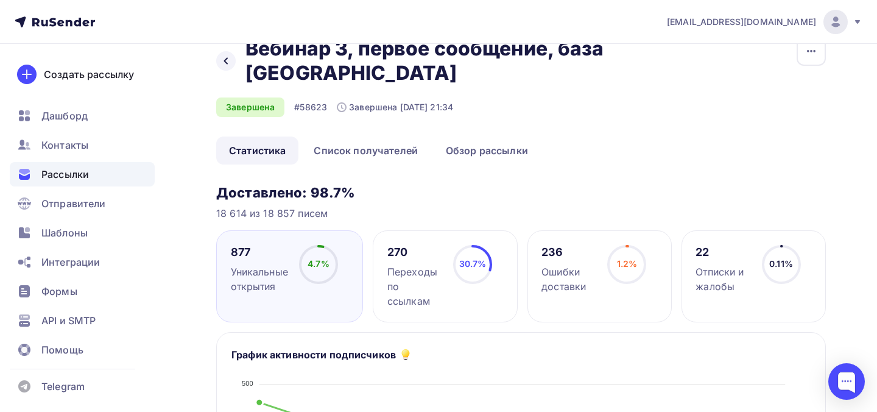
scroll to position [4, 0]
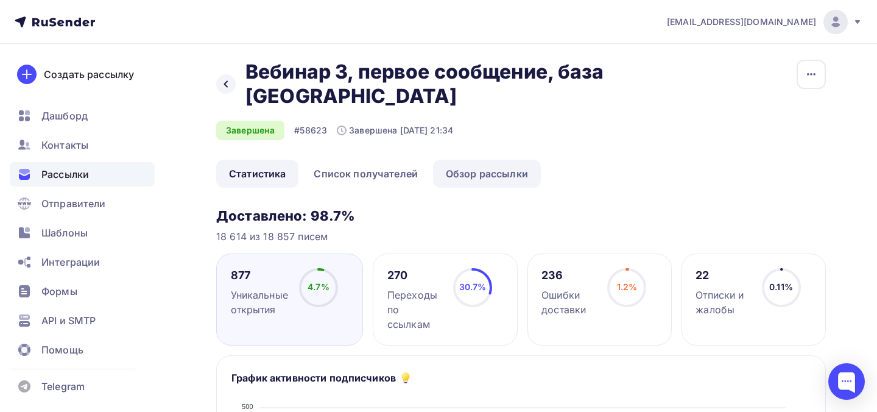
click at [459, 166] on link "Обзор рассылки" at bounding box center [487, 173] width 108 height 28
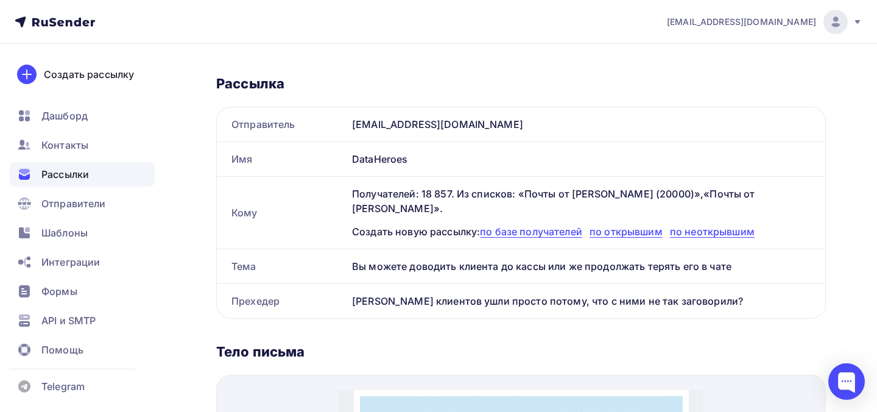
scroll to position [257, 0]
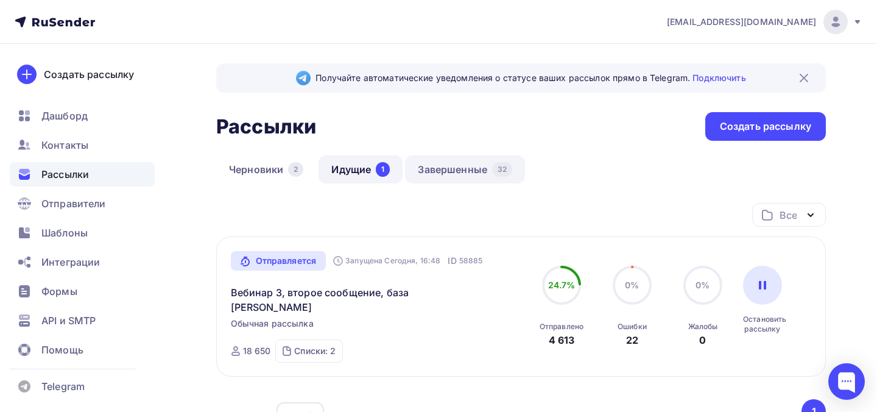
click at [470, 170] on link "Завершенные 32" at bounding box center [465, 169] width 120 height 28
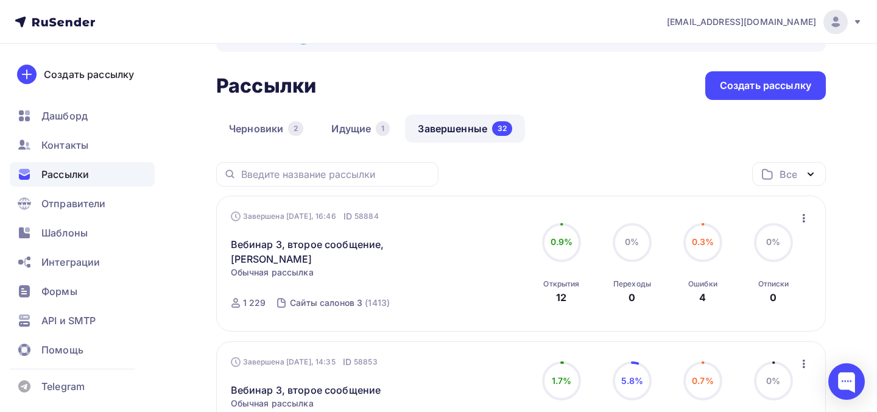
scroll to position [80, 0]
